Goal: Task Accomplishment & Management: Use online tool/utility

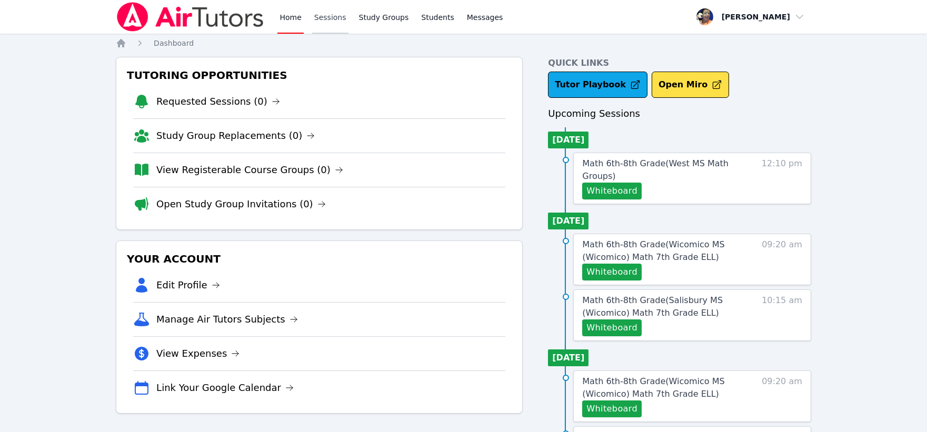
click at [325, 22] on link "Sessions" at bounding box center [330, 17] width 36 height 34
click at [620, 192] on button "Whiteboard" at bounding box center [611, 191] width 59 height 17
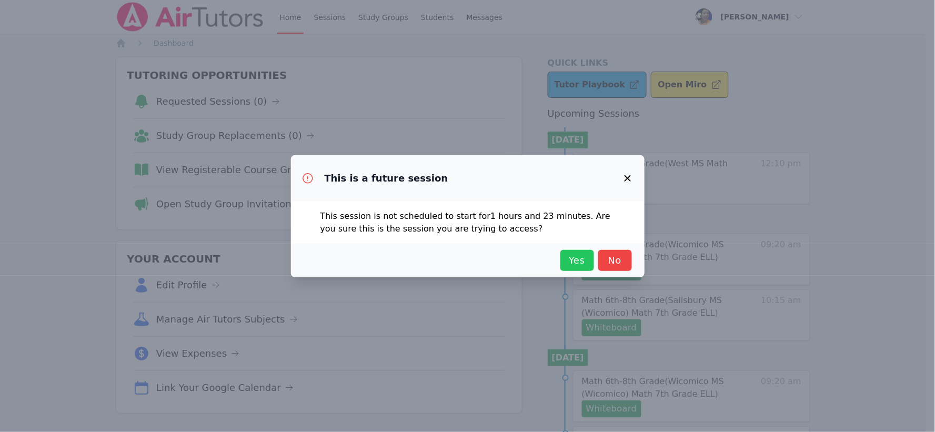
click at [576, 263] on span "Yes" at bounding box center [577, 260] width 23 height 15
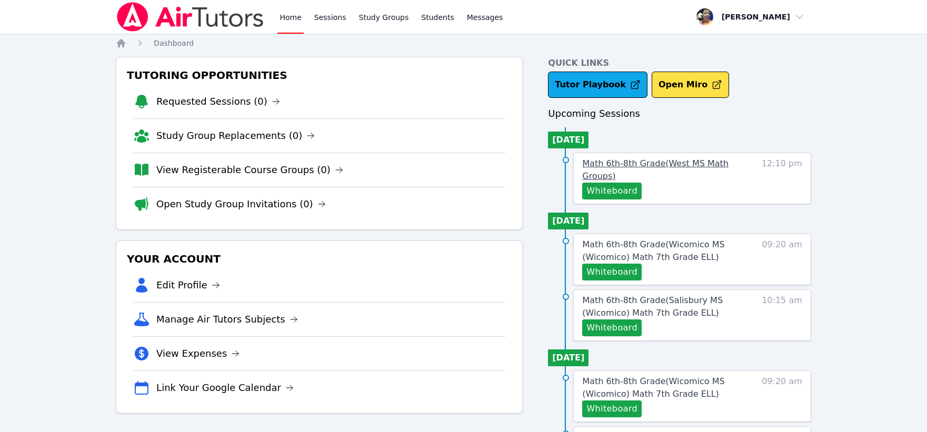
click at [644, 164] on span "Math 6th-8th Grade ( [GEOGRAPHIC_DATA] Math Groups )" at bounding box center [655, 169] width 146 height 23
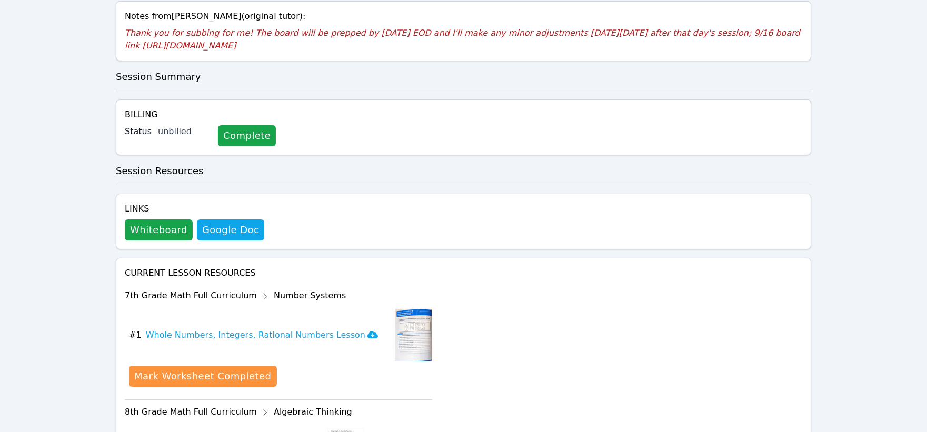
scroll to position [467, 0]
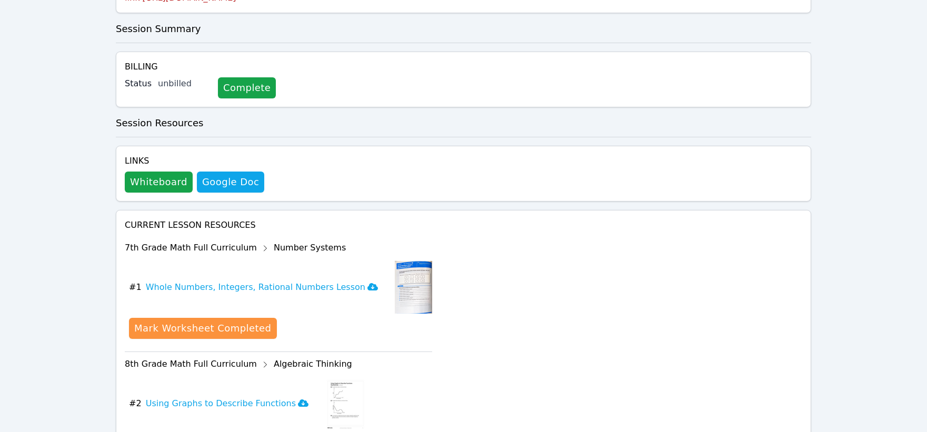
click at [54, 167] on div "Home Sessions Study Groups Students Messages Open user menu [PERSON_NAME] Open …" at bounding box center [463, 51] width 927 height 1037
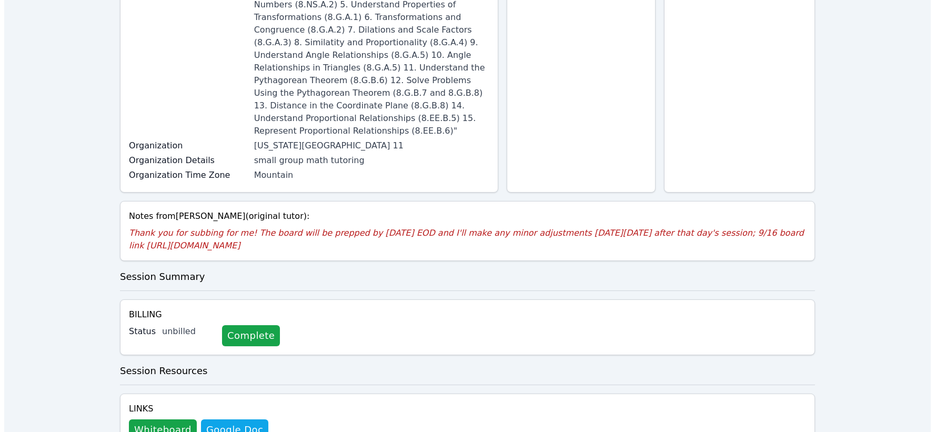
scroll to position [0, 0]
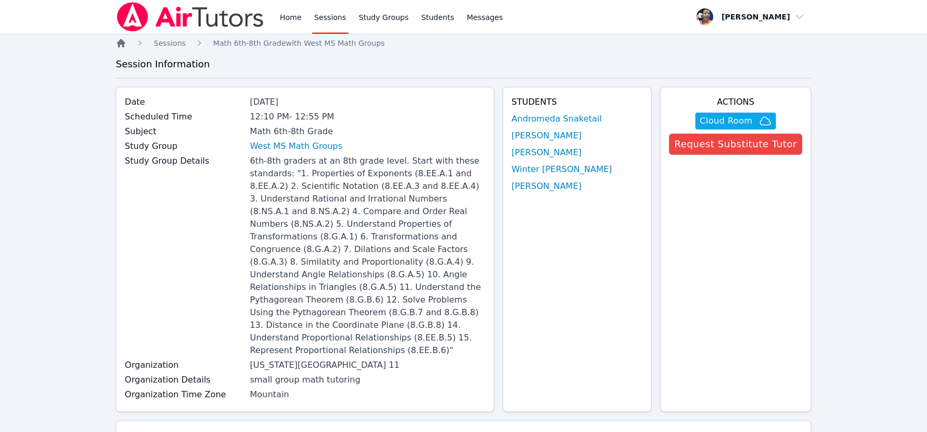
click at [122, 44] on icon "Breadcrumb" at bounding box center [121, 43] width 8 height 8
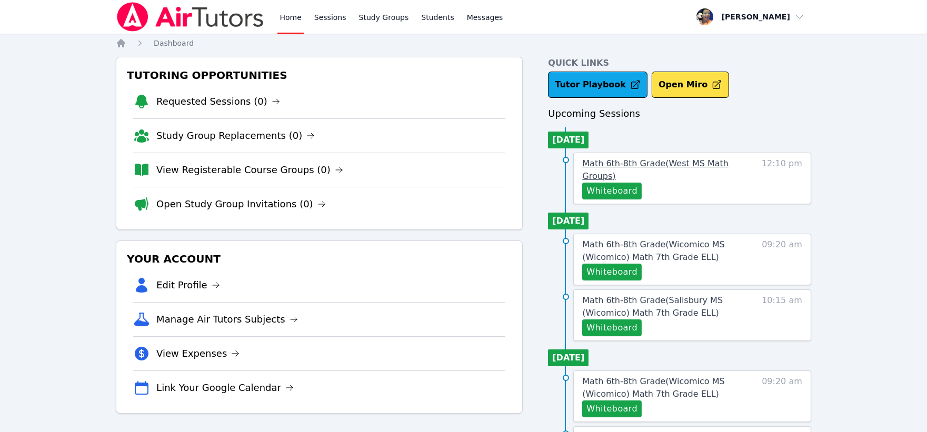
click at [674, 158] on span "Math 6th-8th Grade ( [GEOGRAPHIC_DATA] Math Groups )" at bounding box center [655, 169] width 146 height 23
click at [625, 272] on button "Whiteboard" at bounding box center [611, 272] width 59 height 17
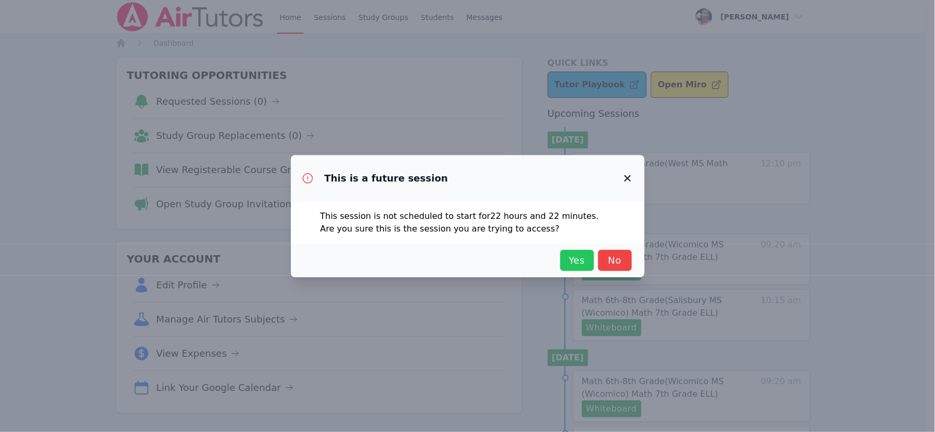
click at [586, 256] on span "Yes" at bounding box center [577, 260] width 23 height 15
